Goal: Task Accomplishment & Management: Manage account settings

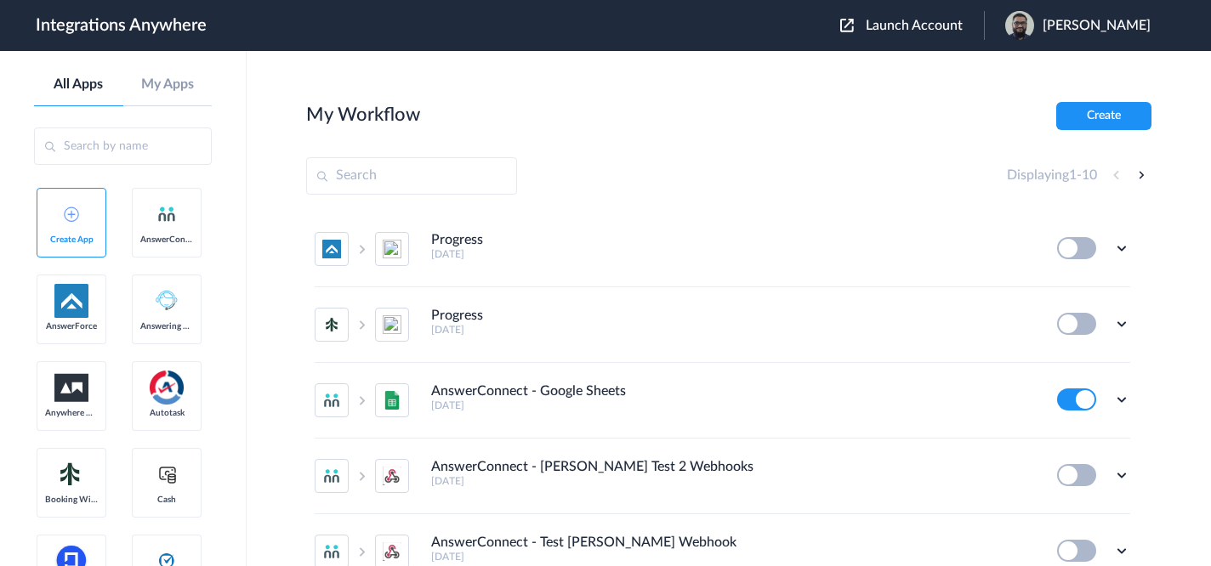
click at [922, 19] on span "Launch Account" at bounding box center [914, 26] width 97 height 14
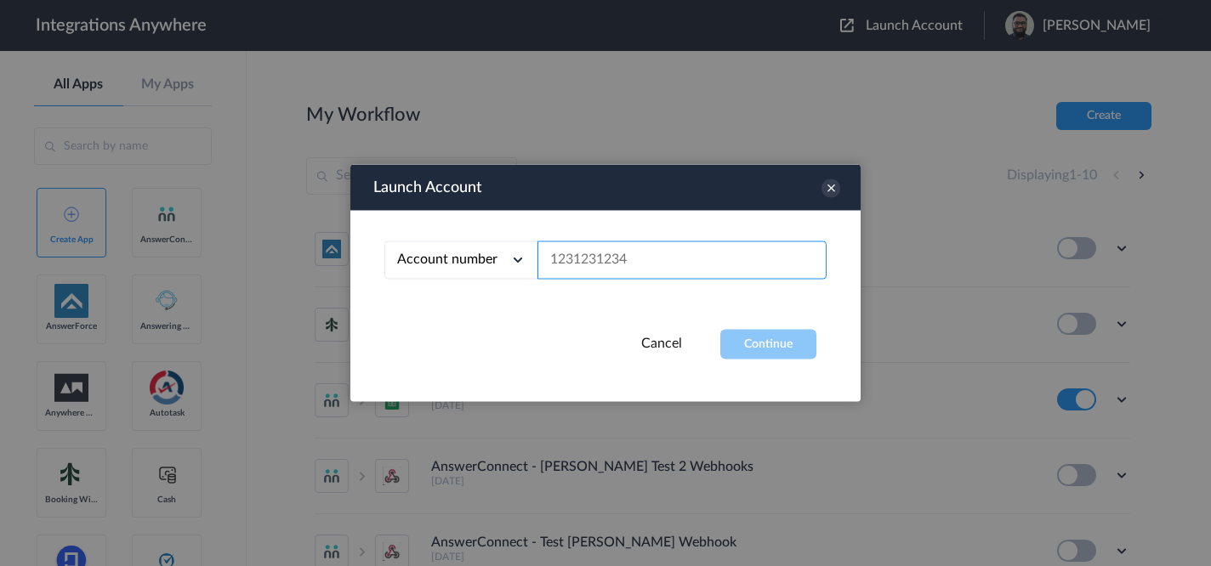
paste input "9192999475"
type input "9192999475"
click at [784, 345] on button "Continue" at bounding box center [768, 345] width 96 height 30
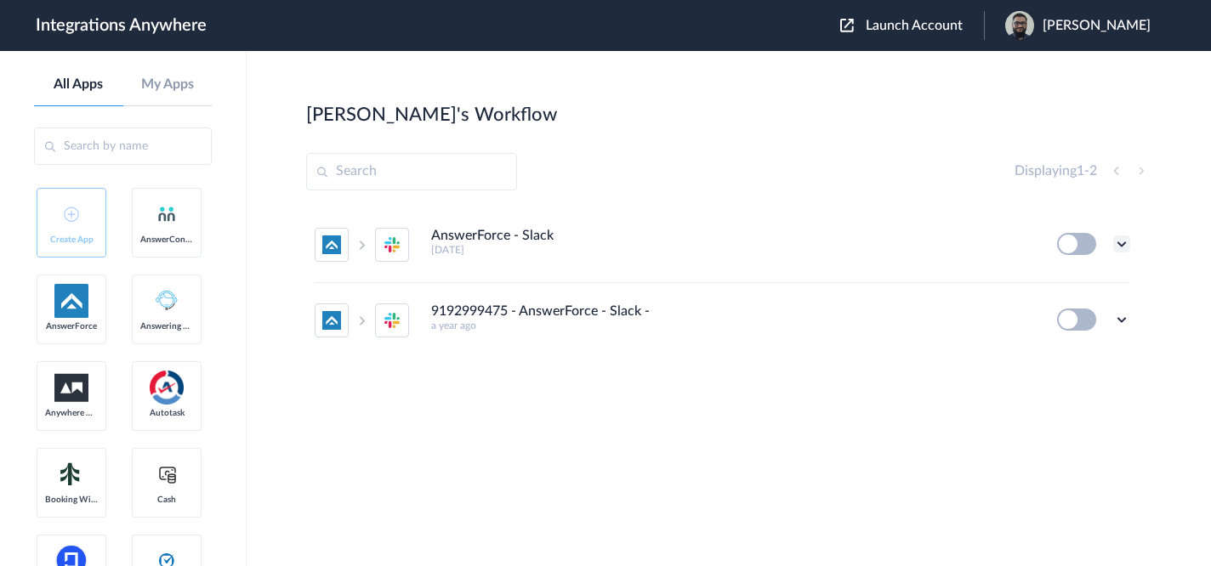
click at [1125, 246] on icon at bounding box center [1121, 244] width 17 height 17
click at [1071, 292] on li "Edit" at bounding box center [1074, 283] width 111 height 31
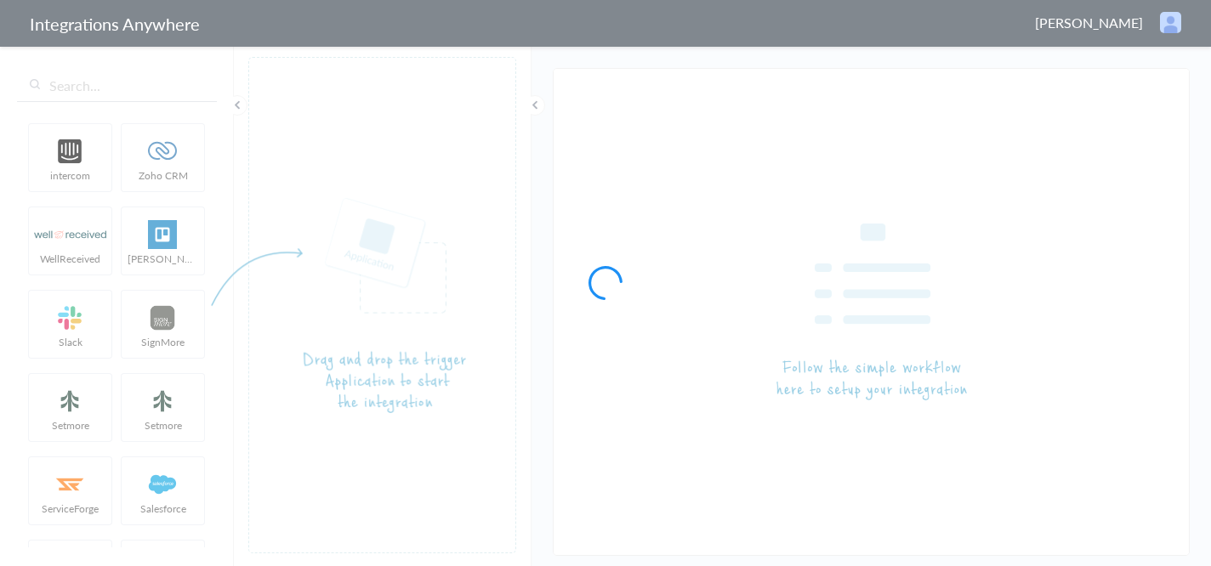
type input "AnswerForce - Slack"
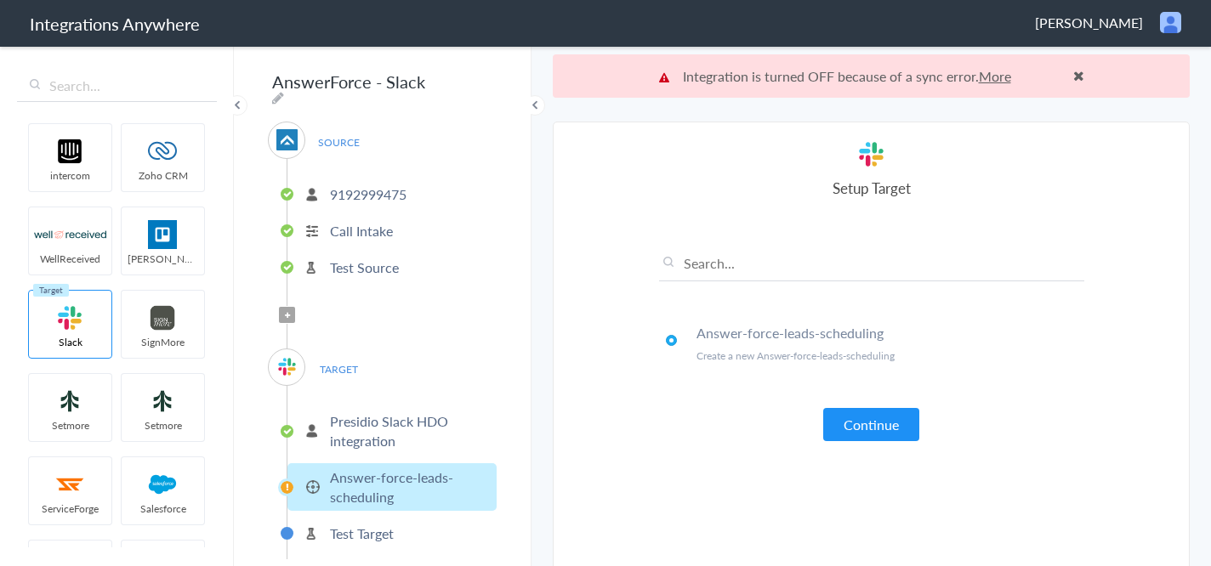
click at [553, 298] on section "Select Account 9192999475 Rename Delete ([DATE]) 7755879758 Rename Delete ([DAT…" at bounding box center [871, 366] width 637 height 488
